Goal: Navigation & Orientation: Find specific page/section

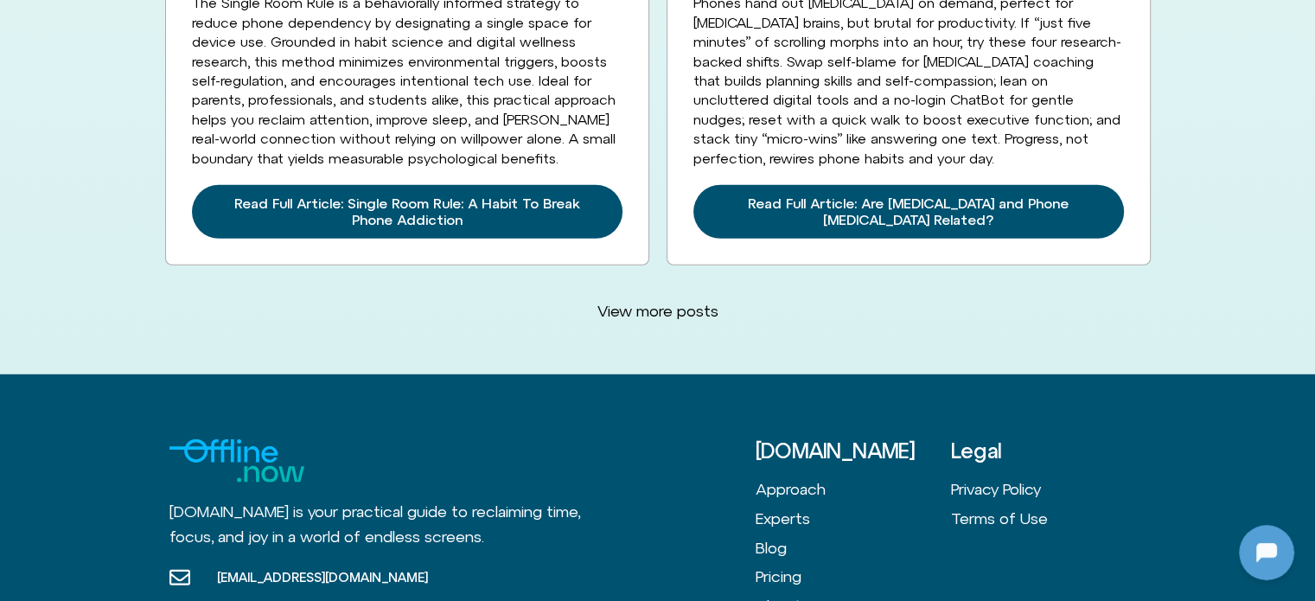
scroll to position [4701, 0]
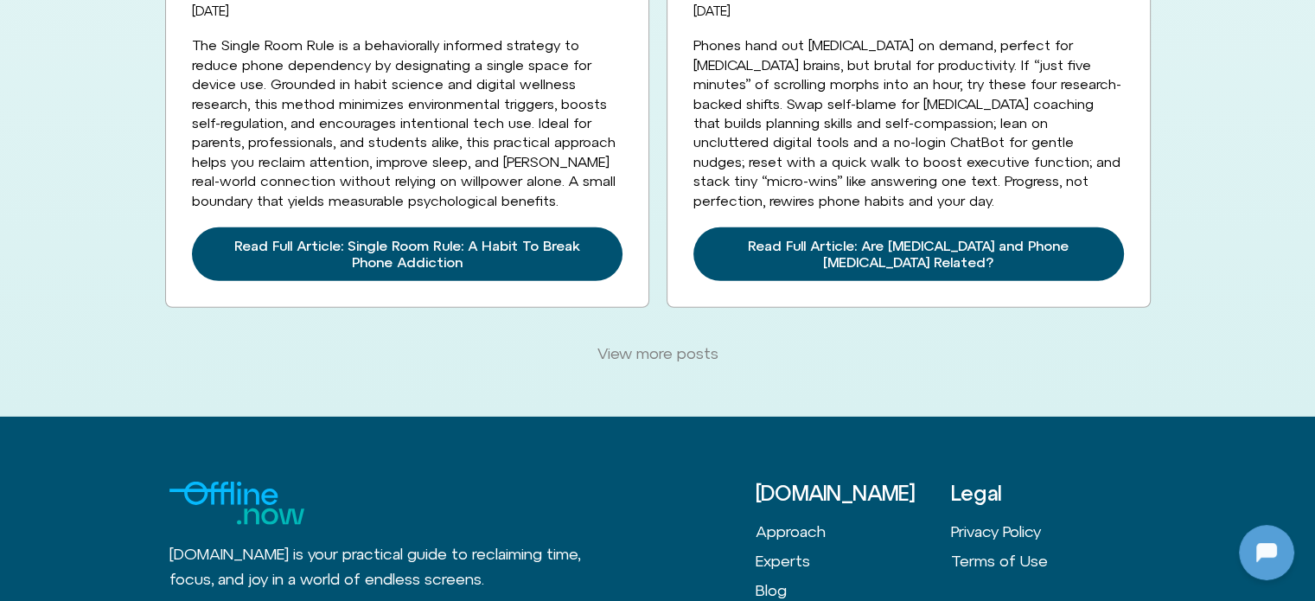
click at [643, 334] on link "View more posts" at bounding box center [658, 354] width 162 height 40
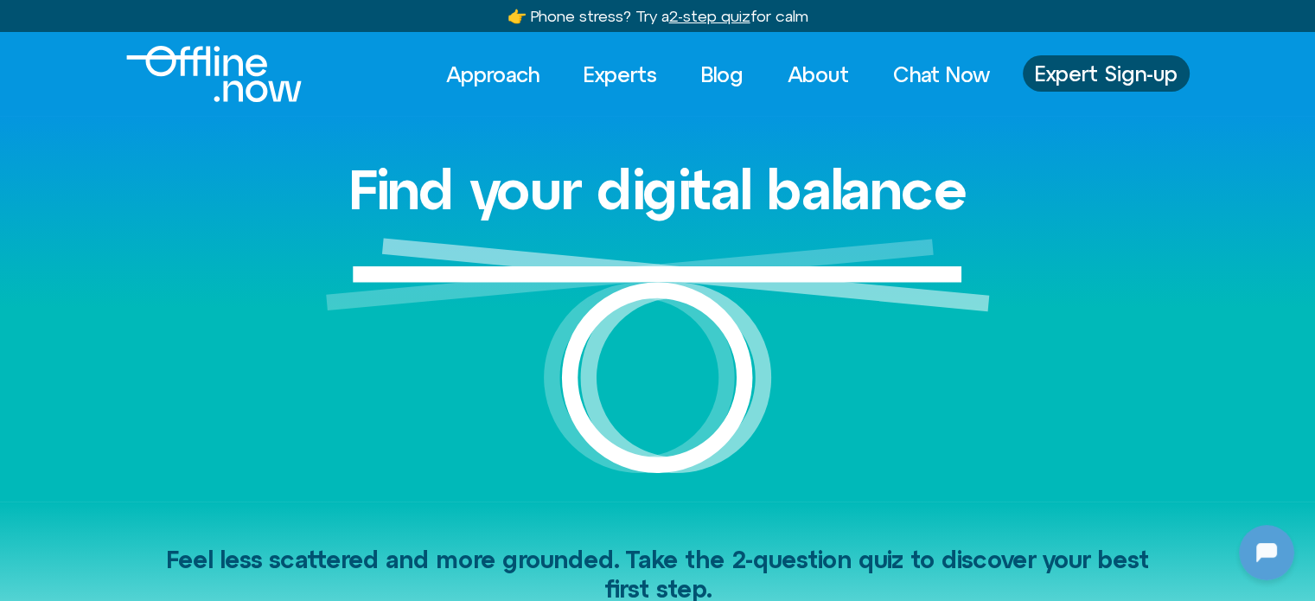
scroll to position [0, 0]
click at [612, 73] on link "Experts" at bounding box center [620, 74] width 105 height 38
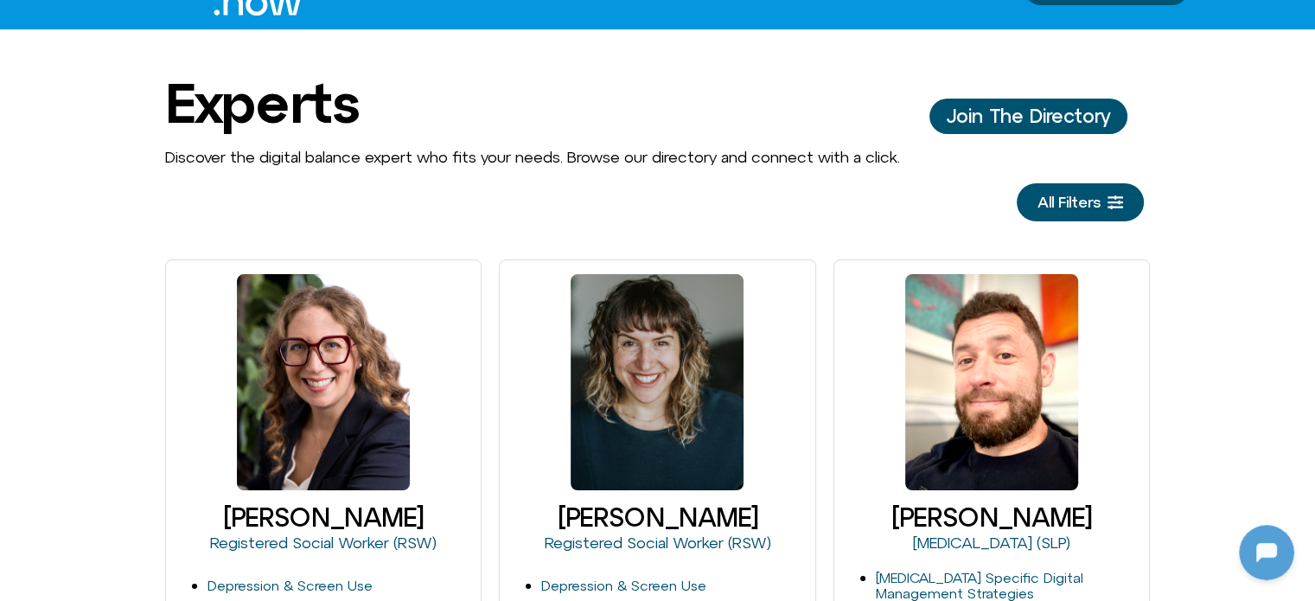
scroll to position [86, 0]
click at [1058, 207] on span "All Filters" at bounding box center [1068, 202] width 63 height 17
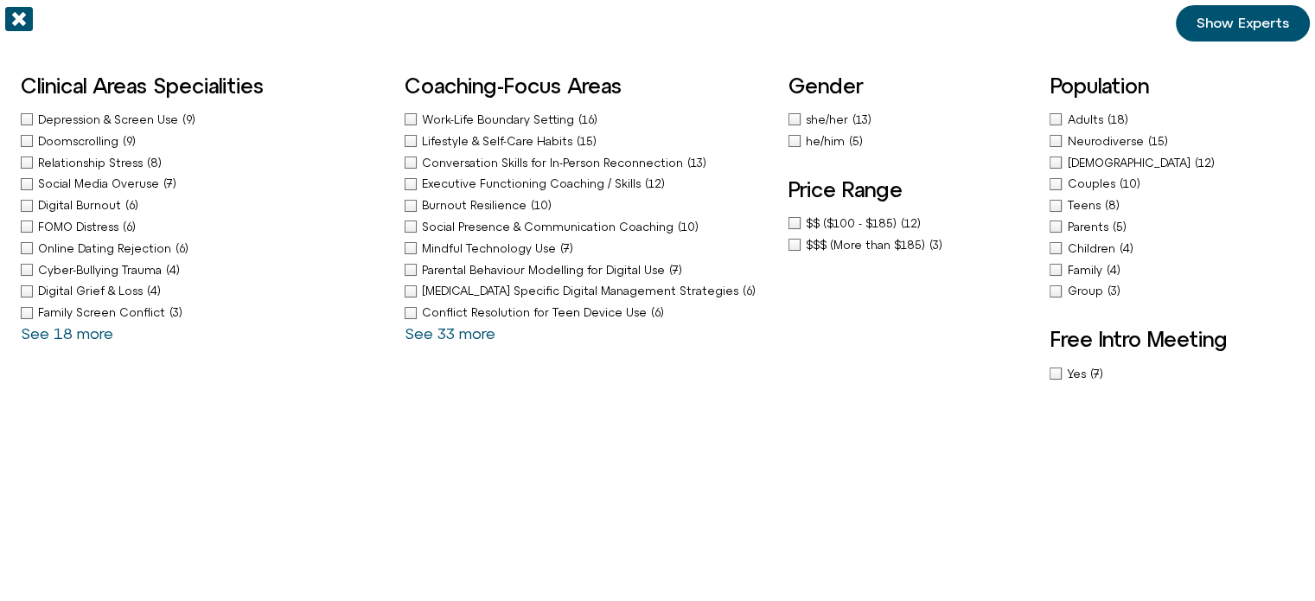
click at [1073, 113] on span "Adults" at bounding box center [1087, 119] width 40 height 13
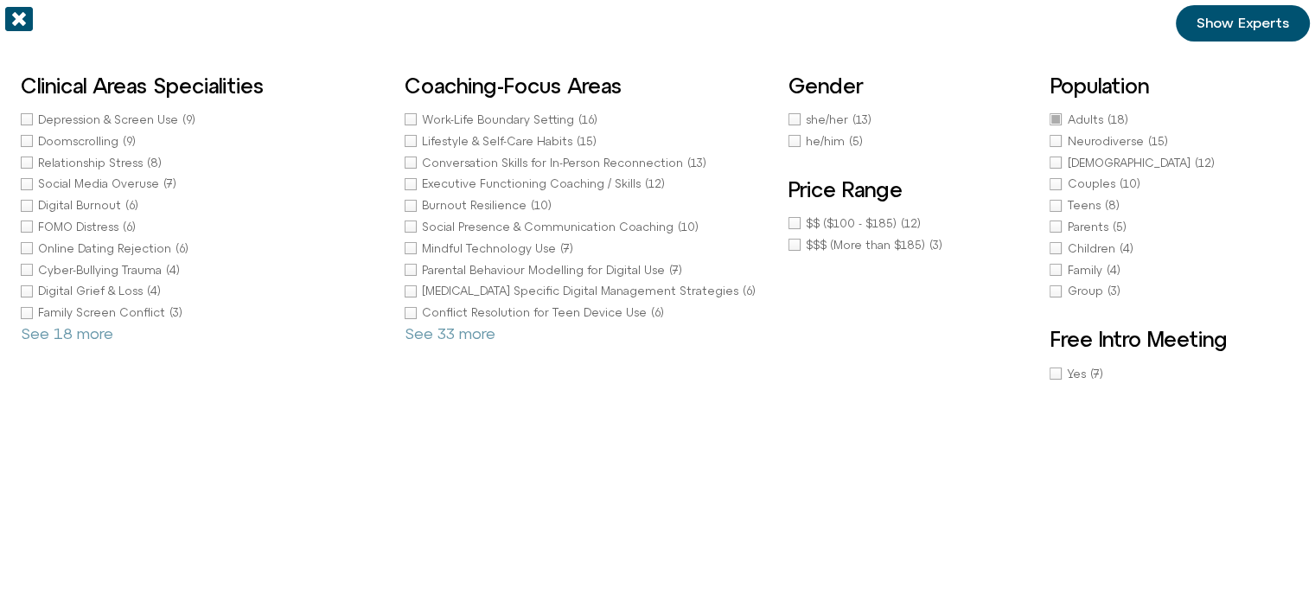
click at [818, 214] on div "Price Range $$ ($100 - $185) (12) $$$ (More than $185) (3)" at bounding box center [910, 216] width 245 height 76
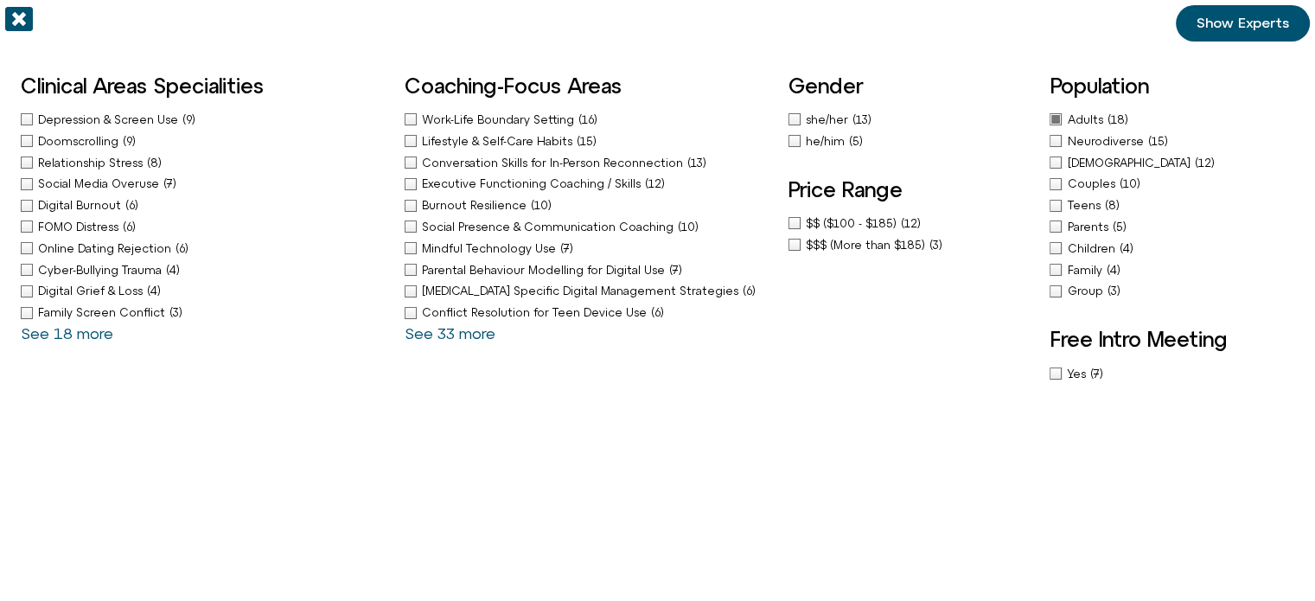
click at [844, 219] on span "$$ ($100 - $185)" at bounding box center [853, 223] width 95 height 13
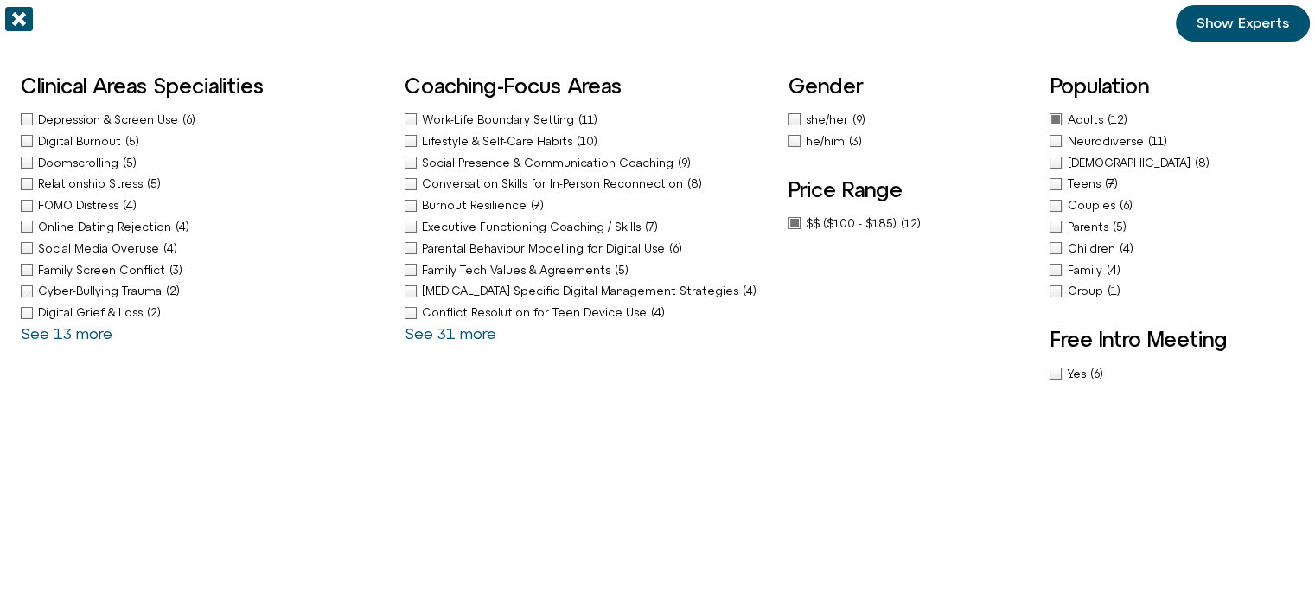
click at [1258, 21] on span "Show Experts" at bounding box center [1242, 24] width 92 height 16
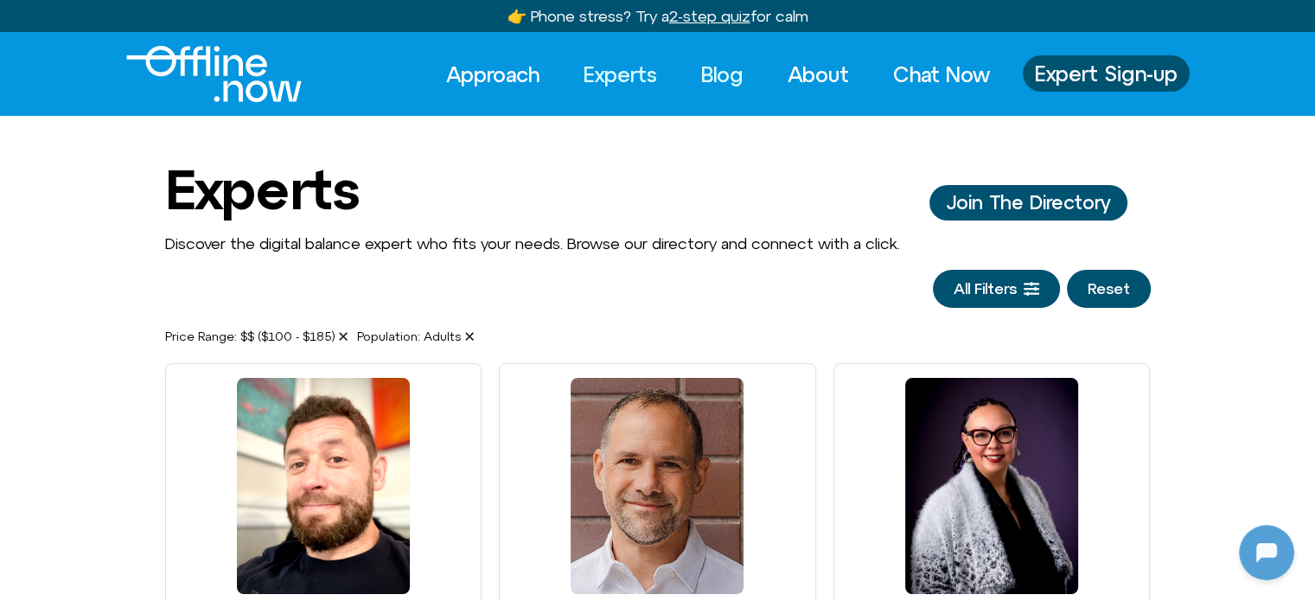
click at [712, 75] on link "Blog" at bounding box center [721, 74] width 73 height 38
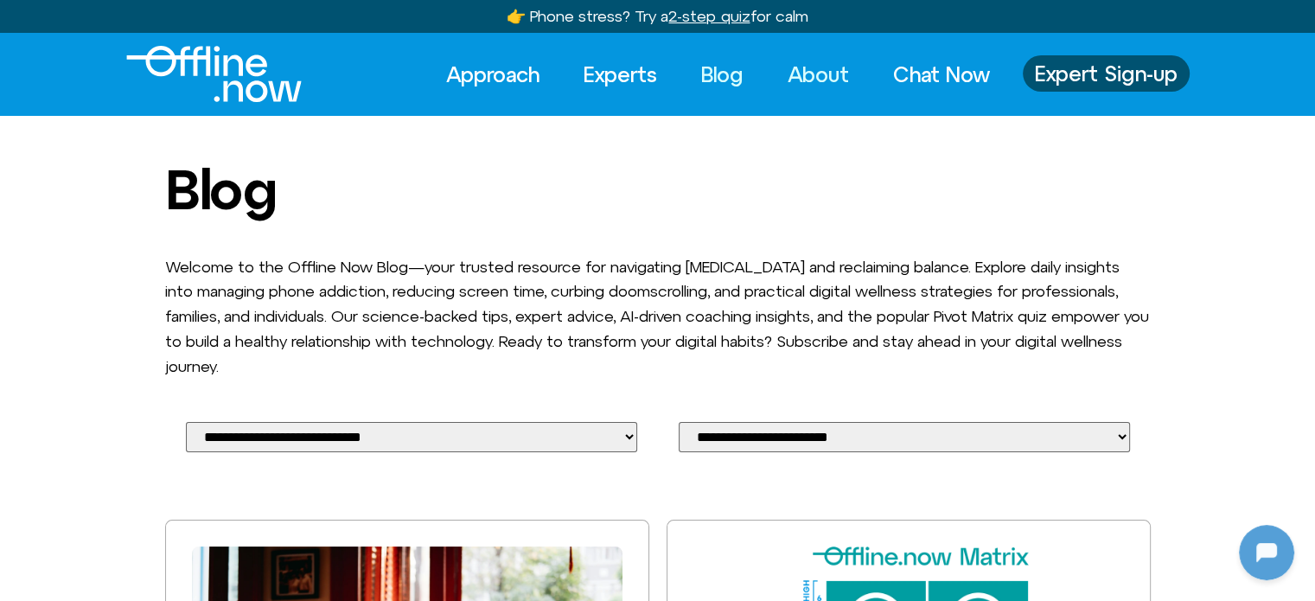
click at [812, 79] on link "About" at bounding box center [818, 74] width 92 height 38
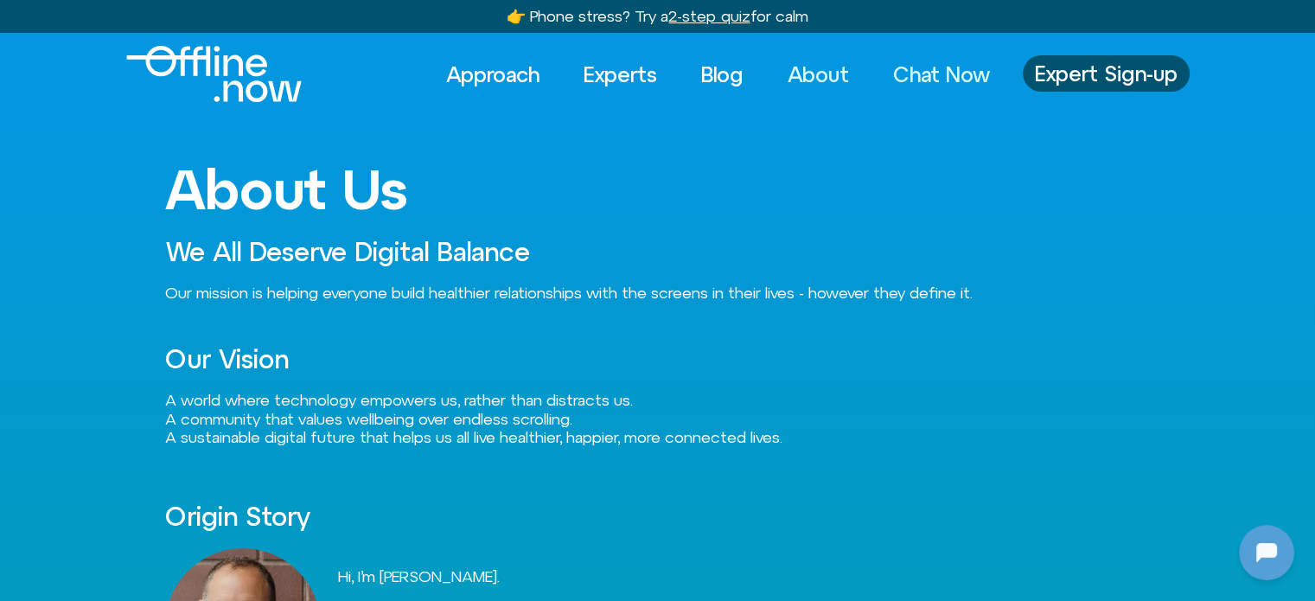
click at [935, 75] on link "Chat Now" at bounding box center [941, 74] width 128 height 38
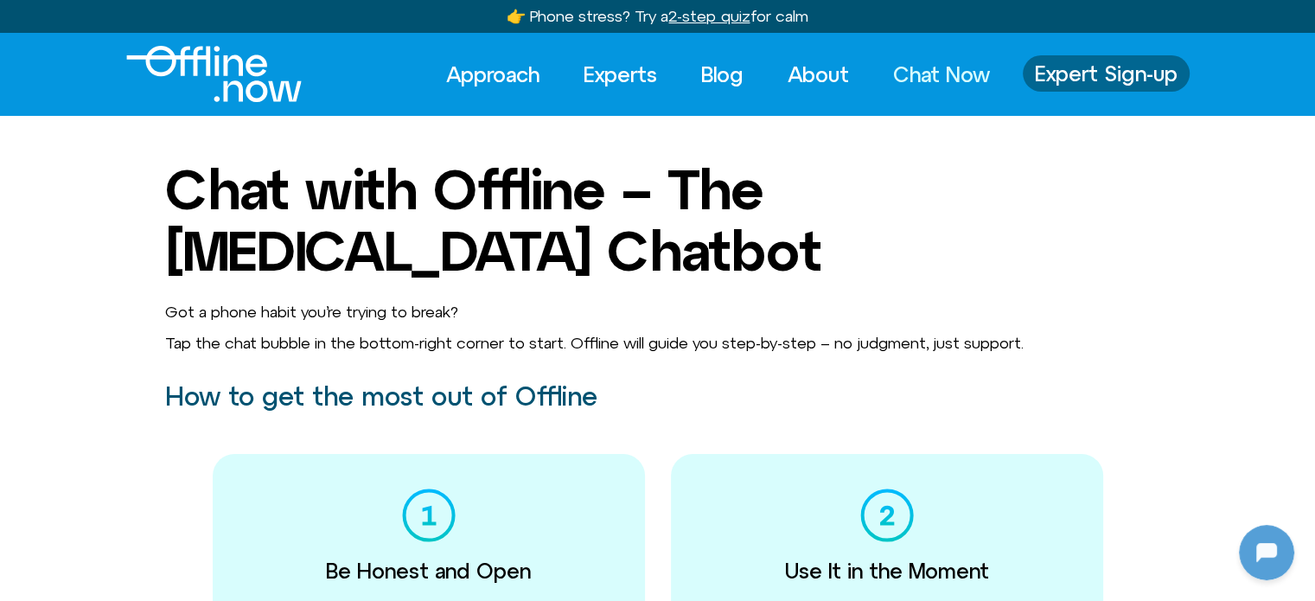
click at [1144, 66] on span "Expert Sign-up" at bounding box center [1106, 73] width 143 height 22
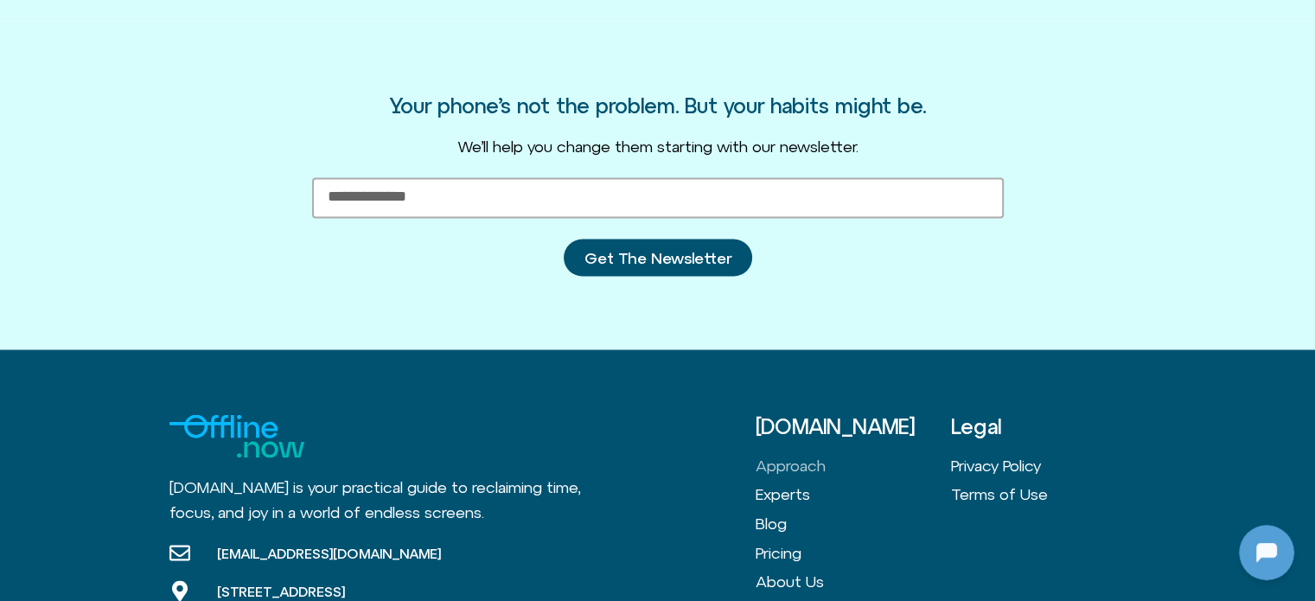
scroll to position [3278, 0]
